Goal: Task Accomplishment & Management: Manage account settings

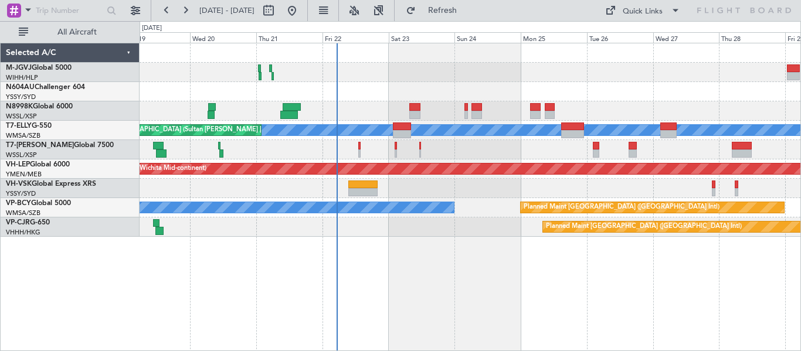
click at [391, 297] on div "Planned Maint [GEOGRAPHIC_DATA] (Seletar) [PERSON_NAME] Unplanned Maint [GEOGRA…" at bounding box center [471, 197] width 662 height 309
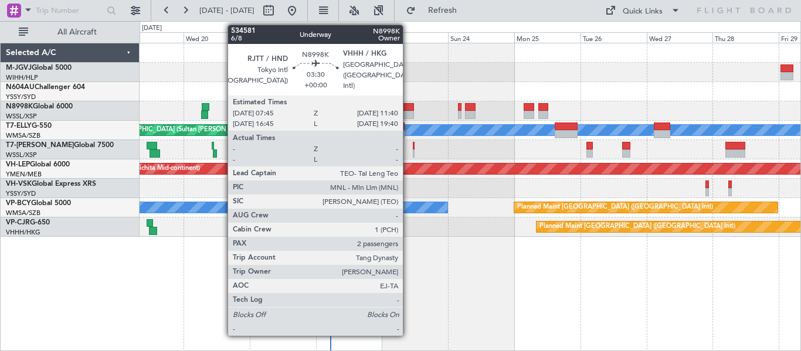
click at [408, 110] on div at bounding box center [408, 107] width 11 height 8
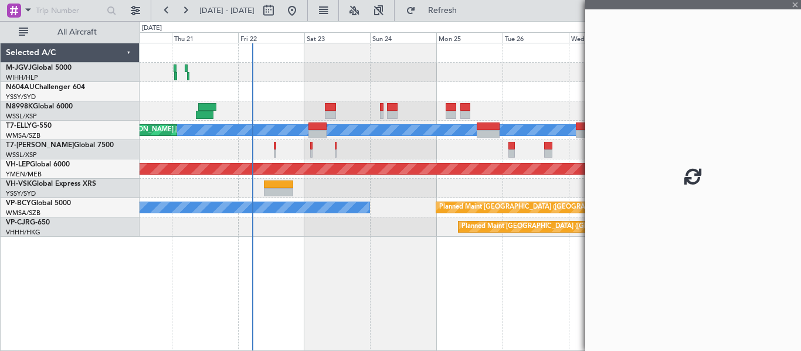
click at [372, 292] on div "Planned Maint [GEOGRAPHIC_DATA] (Seletar) [PERSON_NAME] Unplanned Maint [GEOGRA…" at bounding box center [471, 197] width 662 height 309
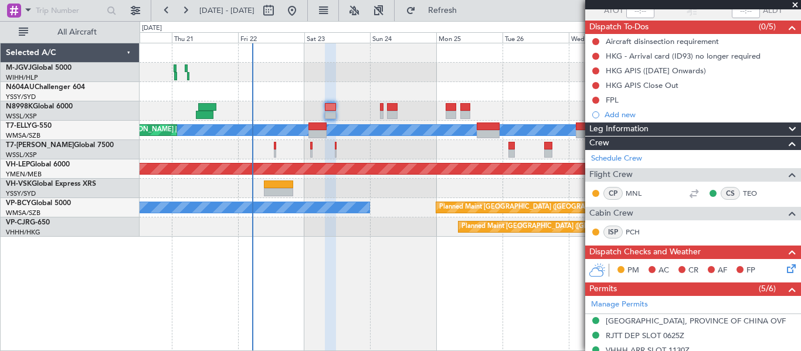
scroll to position [195, 0]
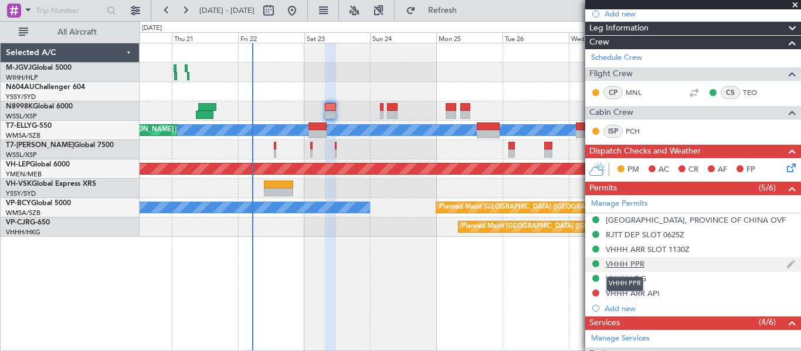
click at [629, 264] on div "VHHH PPR" at bounding box center [625, 264] width 39 height 10
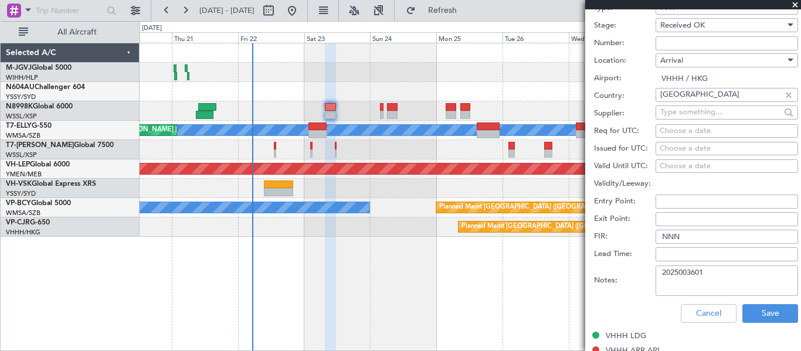
scroll to position [587, 0]
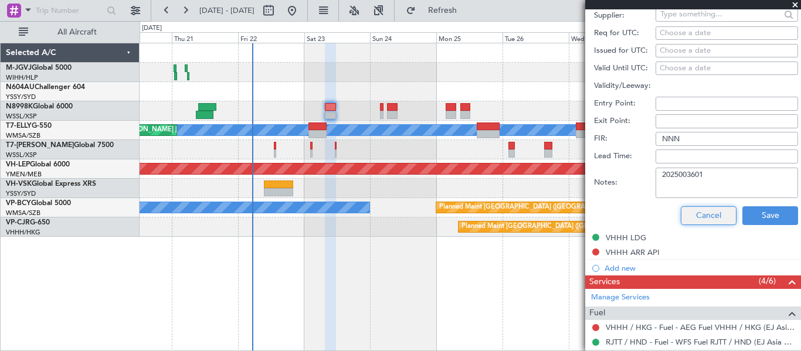
click at [692, 211] on button "Cancel" at bounding box center [709, 216] width 56 height 19
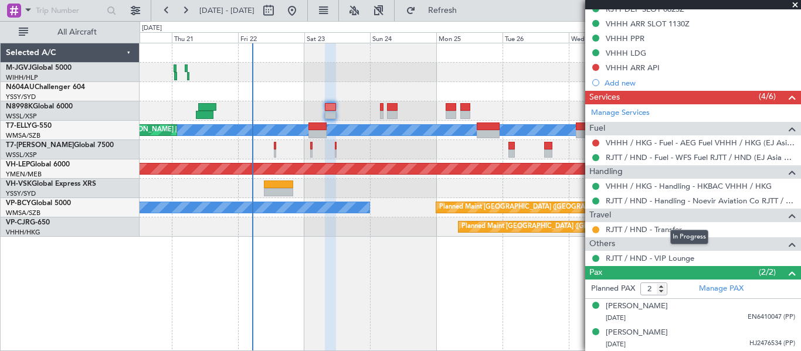
scroll to position [226, 0]
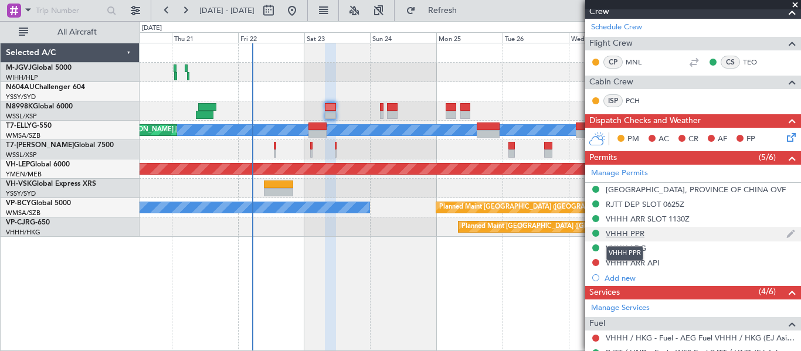
click at [632, 233] on div "VHHH PPR" at bounding box center [625, 234] width 39 height 10
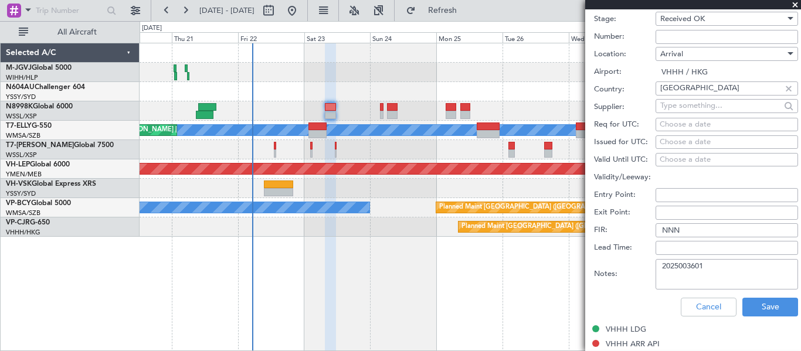
scroll to position [519, 0]
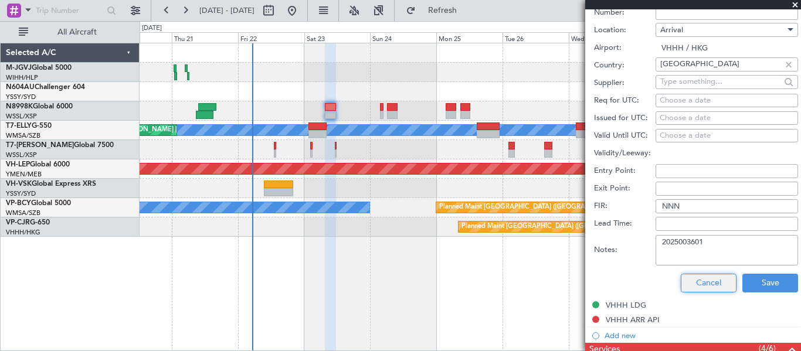
click at [695, 281] on button "Cancel" at bounding box center [709, 283] width 56 height 19
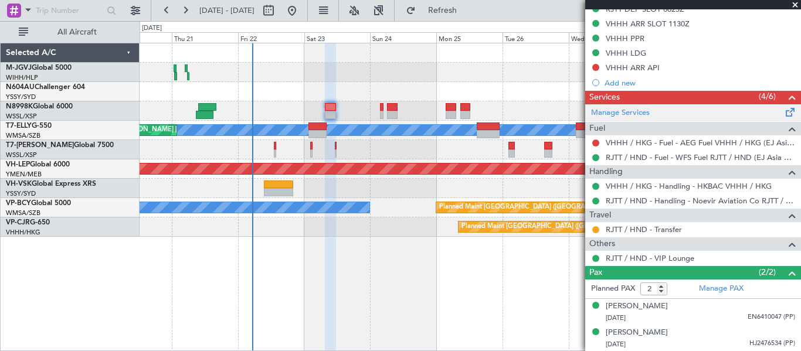
scroll to position [323, 0]
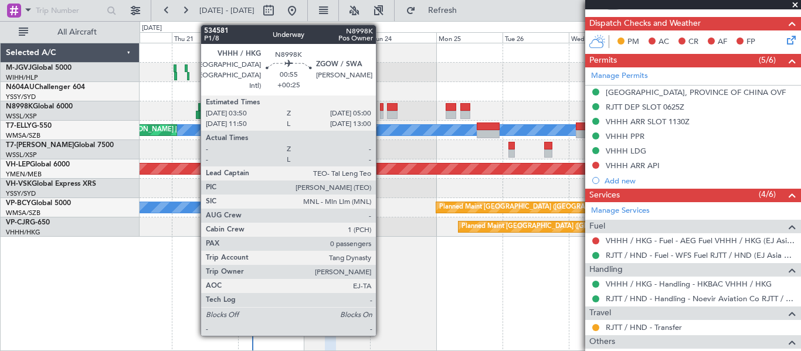
click at [381, 113] on div at bounding box center [382, 115] width 4 height 8
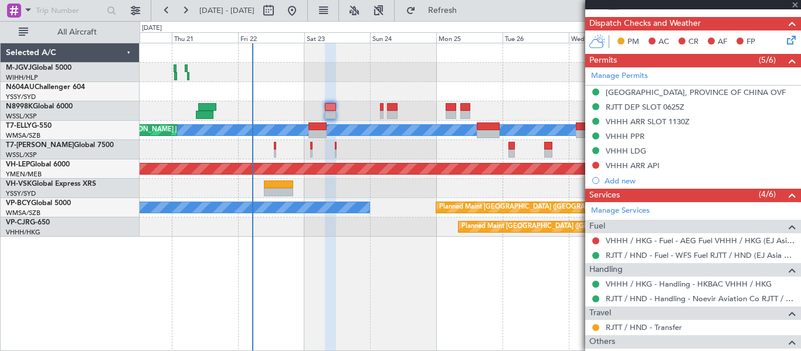
type input "+00:25"
type input "0"
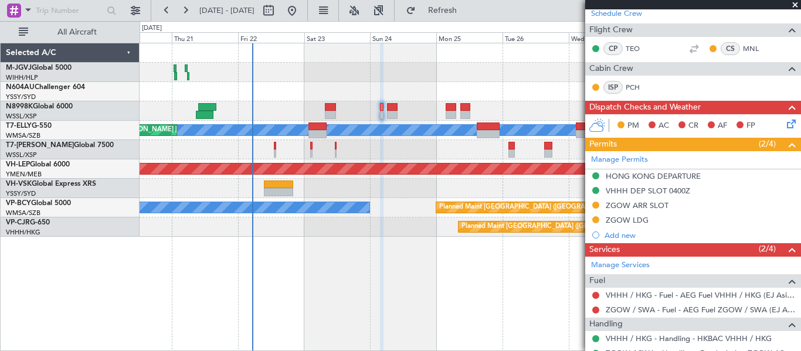
scroll to position [238, 0]
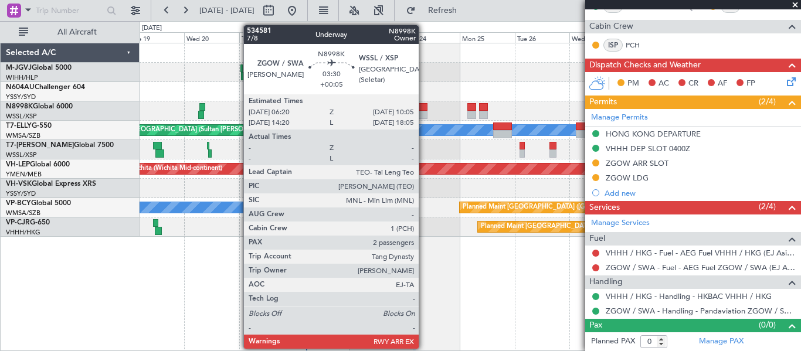
click at [424, 113] on div at bounding box center [422, 115] width 9 height 8
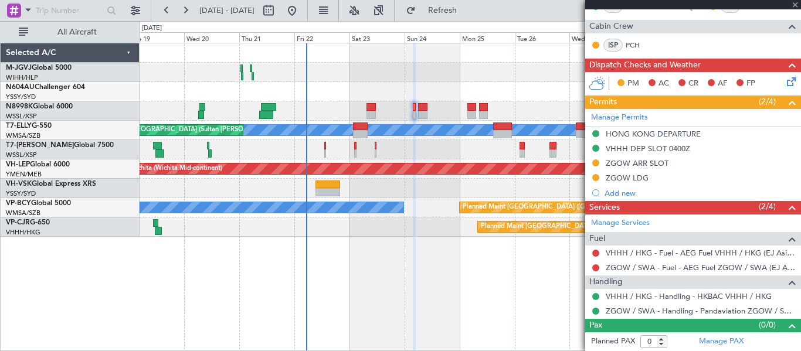
type input "+00:05"
type input "2"
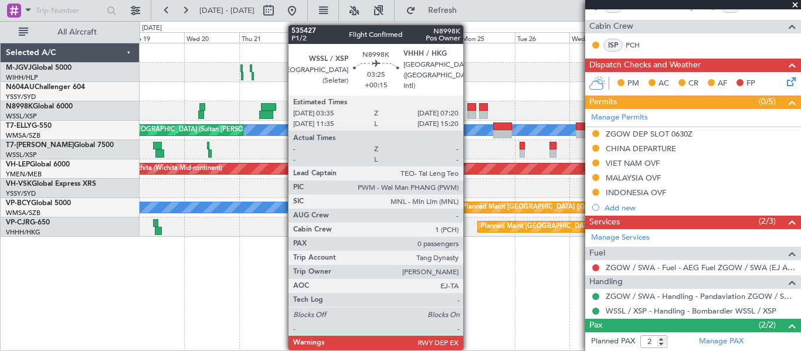
click at [469, 113] on div at bounding box center [472, 115] width 9 height 8
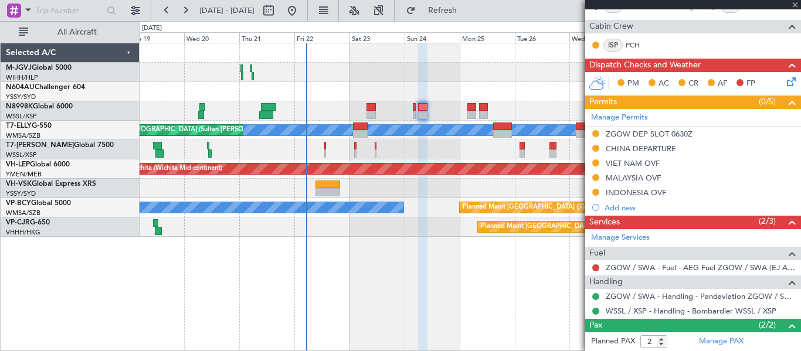
type input "+00:15"
type input "0"
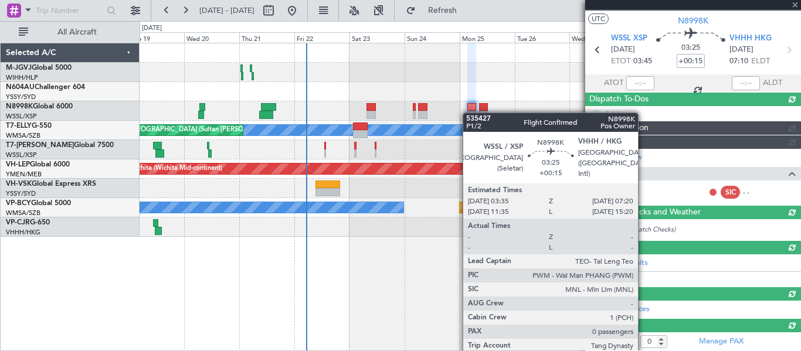
scroll to position [296, 0]
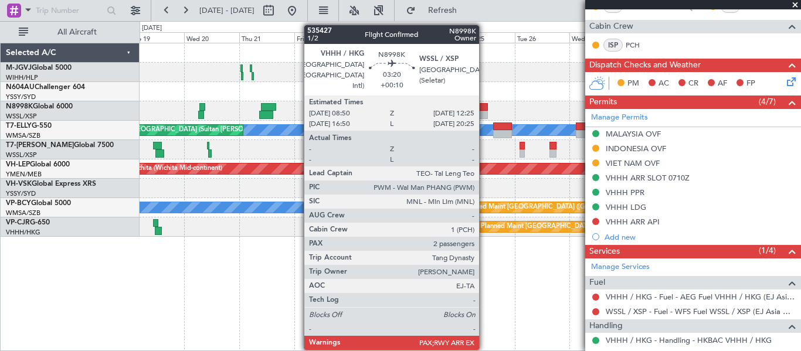
click at [485, 107] on div at bounding box center [483, 107] width 9 height 8
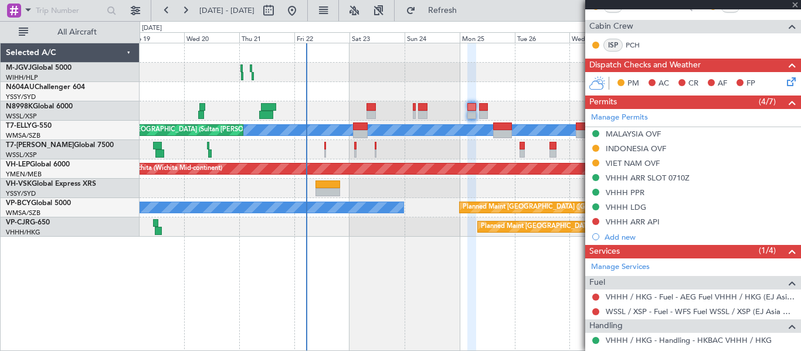
type input "+00:10"
type input "2"
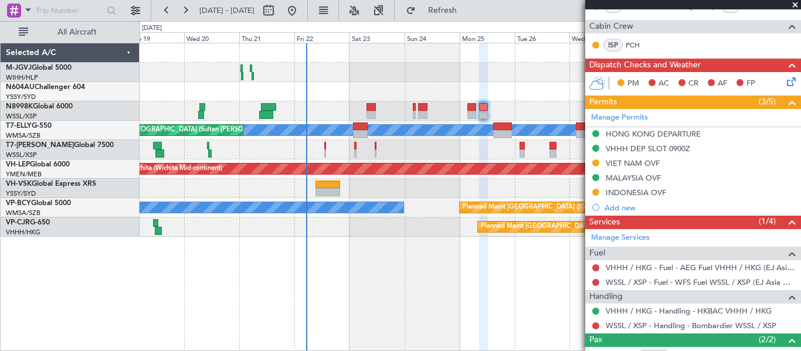
scroll to position [290, 0]
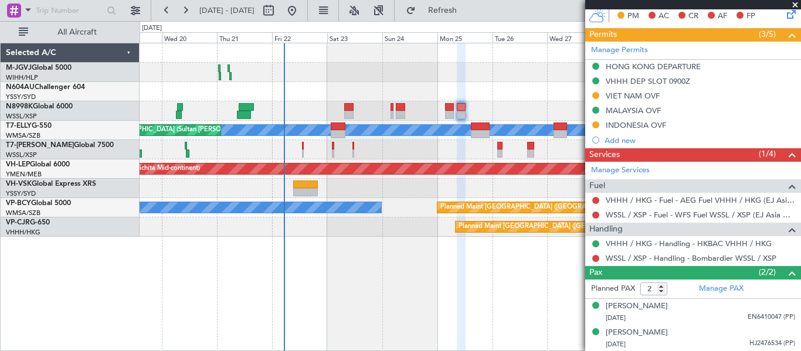
click at [354, 280] on div "Planned Maint [GEOGRAPHIC_DATA] (Seletar) Planned Maint [GEOGRAPHIC_DATA] (Sele…" at bounding box center [471, 197] width 662 height 309
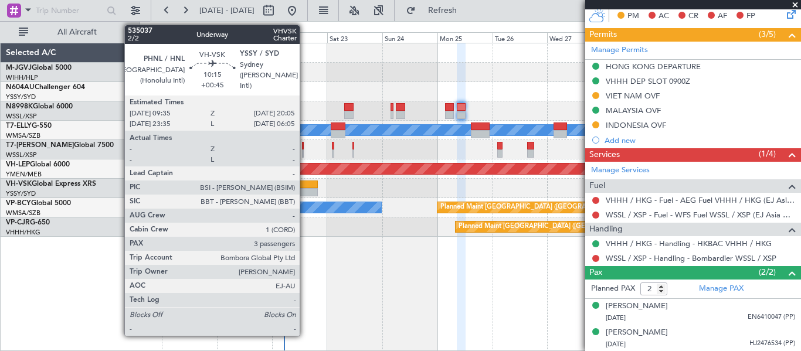
click at [305, 187] on div at bounding box center [305, 185] width 25 height 8
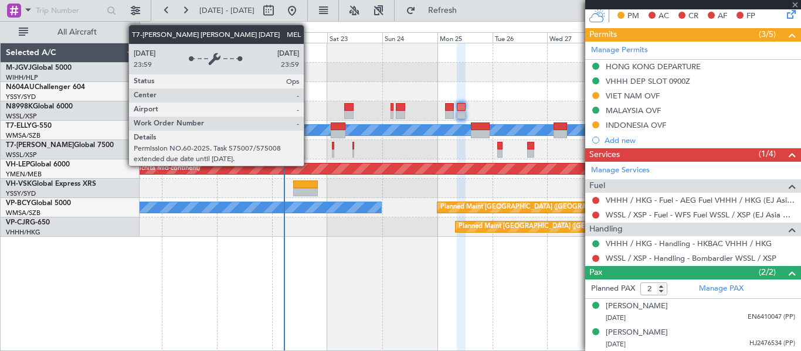
type input "+00:45"
type input "3"
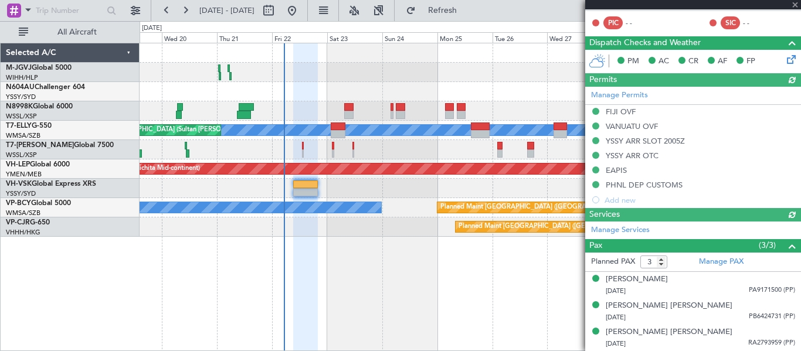
type input "[PERSON_NAME] (LEU)"
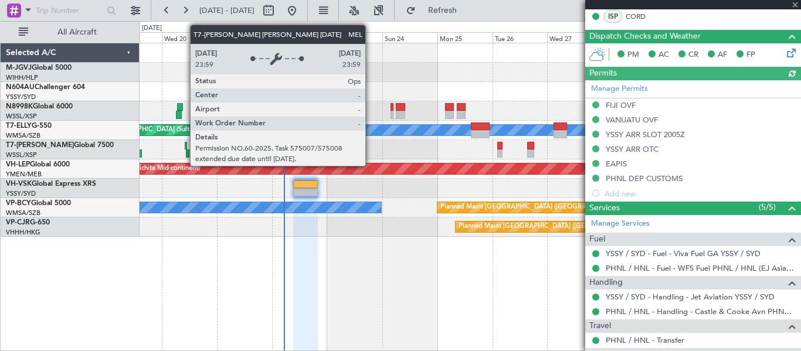
scroll to position [334, 0]
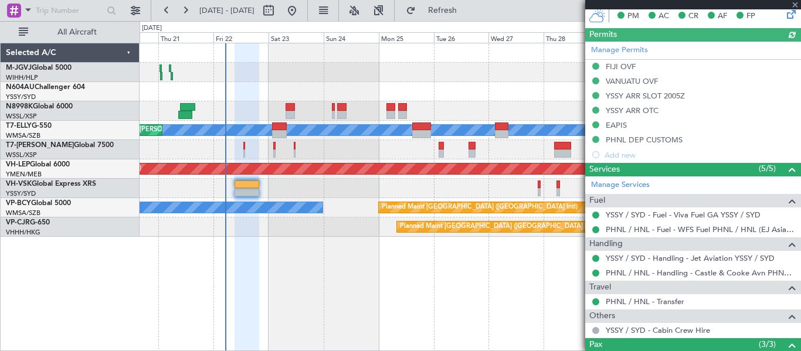
click at [383, 158] on div at bounding box center [470, 149] width 661 height 19
type input "[PERSON_NAME] (LEU)"
click at [474, 66] on div "Planned Maint [GEOGRAPHIC_DATA] (Seletar)" at bounding box center [470, 72] width 661 height 19
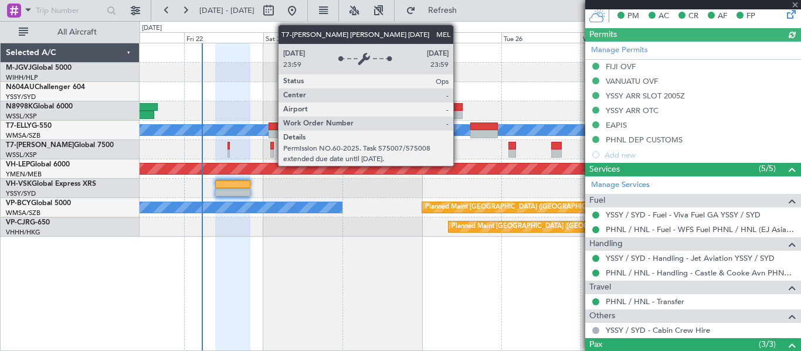
type input "[PERSON_NAME] (LEU)"
